Goal: Task Accomplishment & Management: Manage account settings

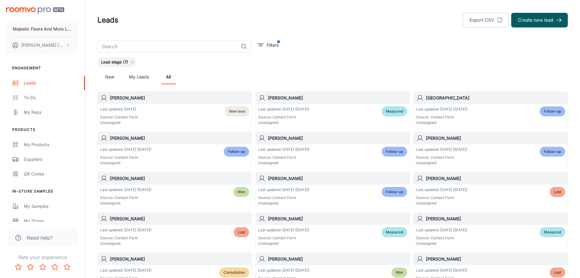
click at [240, 113] on span "New lead" at bounding box center [237, 110] width 16 height 5
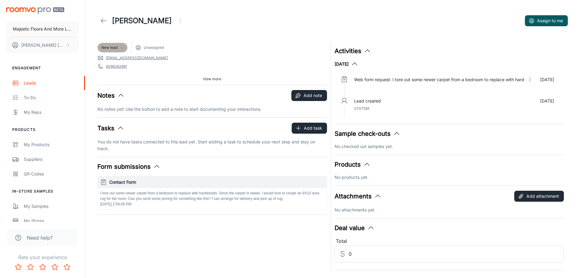
click at [123, 48] on polyline at bounding box center [122, 48] width 3 height 2
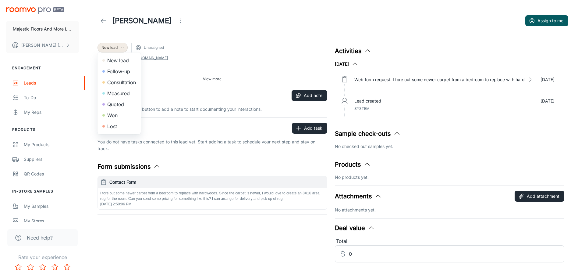
click at [119, 72] on li "Follow-up" at bounding box center [118, 71] width 43 height 11
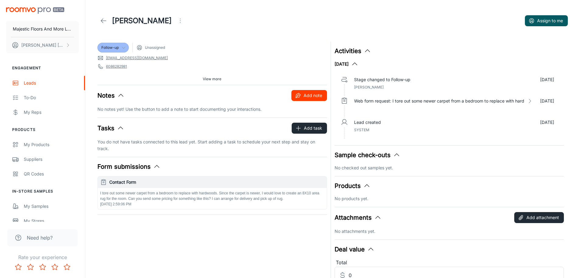
click at [304, 94] on button "Add note" at bounding box center [310, 95] width 36 height 11
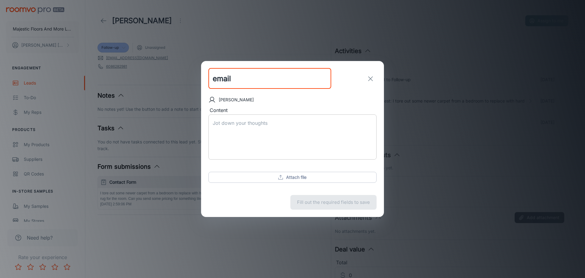
type input "email"
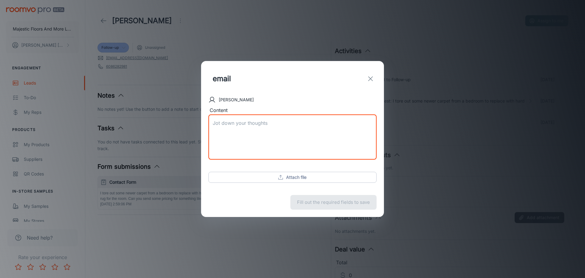
click at [260, 127] on textarea "Content" at bounding box center [293, 136] width 160 height 35
type textarea "emailed with pricing"
click at [356, 202] on button "Save note" at bounding box center [355, 202] width 43 height 15
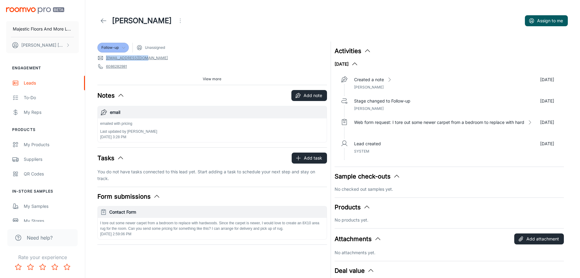
drag, startPoint x: 147, startPoint y: 57, endPoint x: 105, endPoint y: 61, distance: 41.6
click at [105, 61] on span "bkyhunter@gmail.com" at bounding box center [212, 58] width 230 height 6
copy link "bkyhunter@gmail.com"
